Goal: Transaction & Acquisition: Download file/media

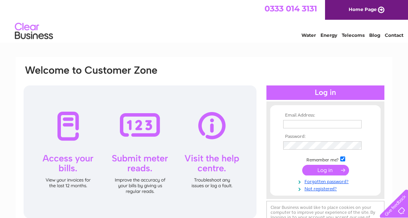
type input "[EMAIL_ADDRESS][DOMAIN_NAME]"
click at [329, 167] on input "submit" at bounding box center [325, 170] width 47 height 11
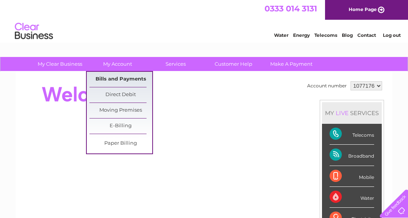
click at [121, 80] on link "Bills and Payments" at bounding box center [120, 79] width 63 height 15
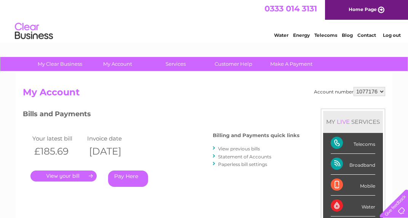
click at [64, 173] on link "." at bounding box center [63, 176] width 66 height 11
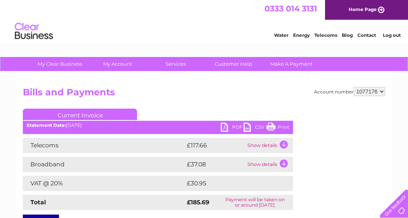
click at [269, 144] on td "Show details" at bounding box center [269, 145] width 48 height 15
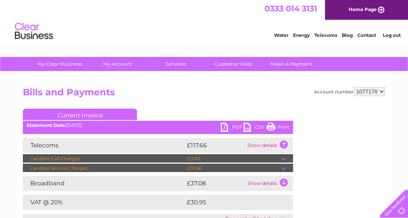
click at [221, 126] on link "PDF" at bounding box center [232, 128] width 23 height 11
